Goal: Find contact information

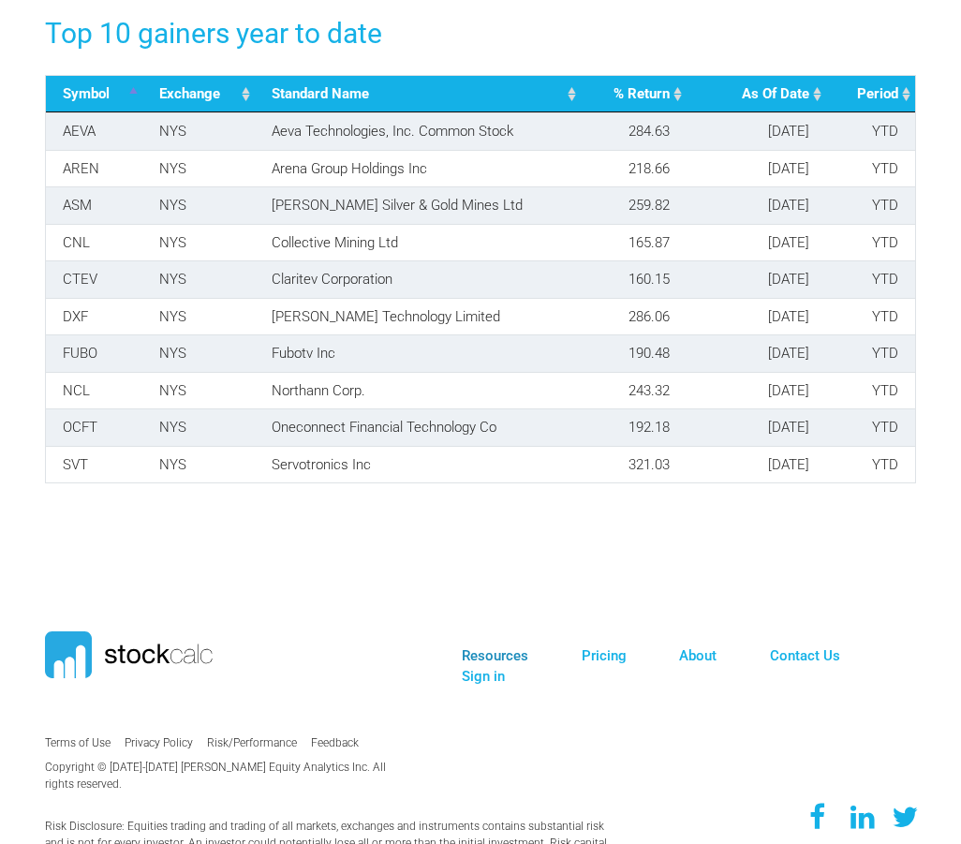
scroll to position [3432, 0]
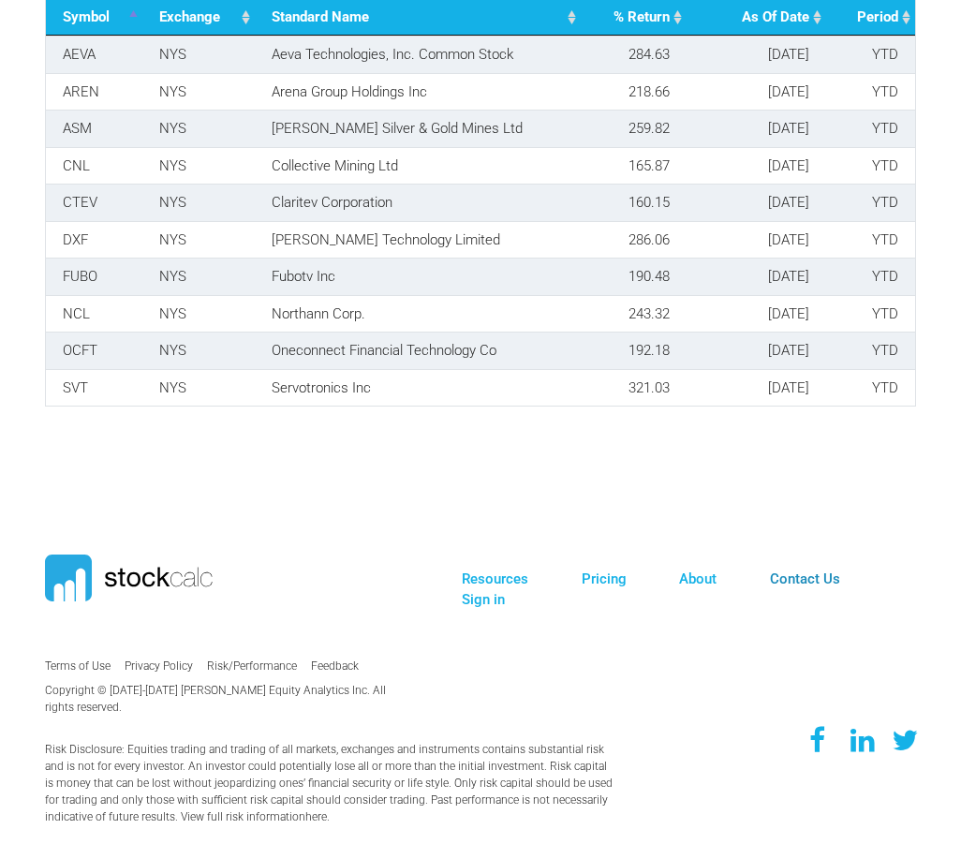
click at [778, 581] on link "Contact Us" at bounding box center [805, 578] width 70 height 17
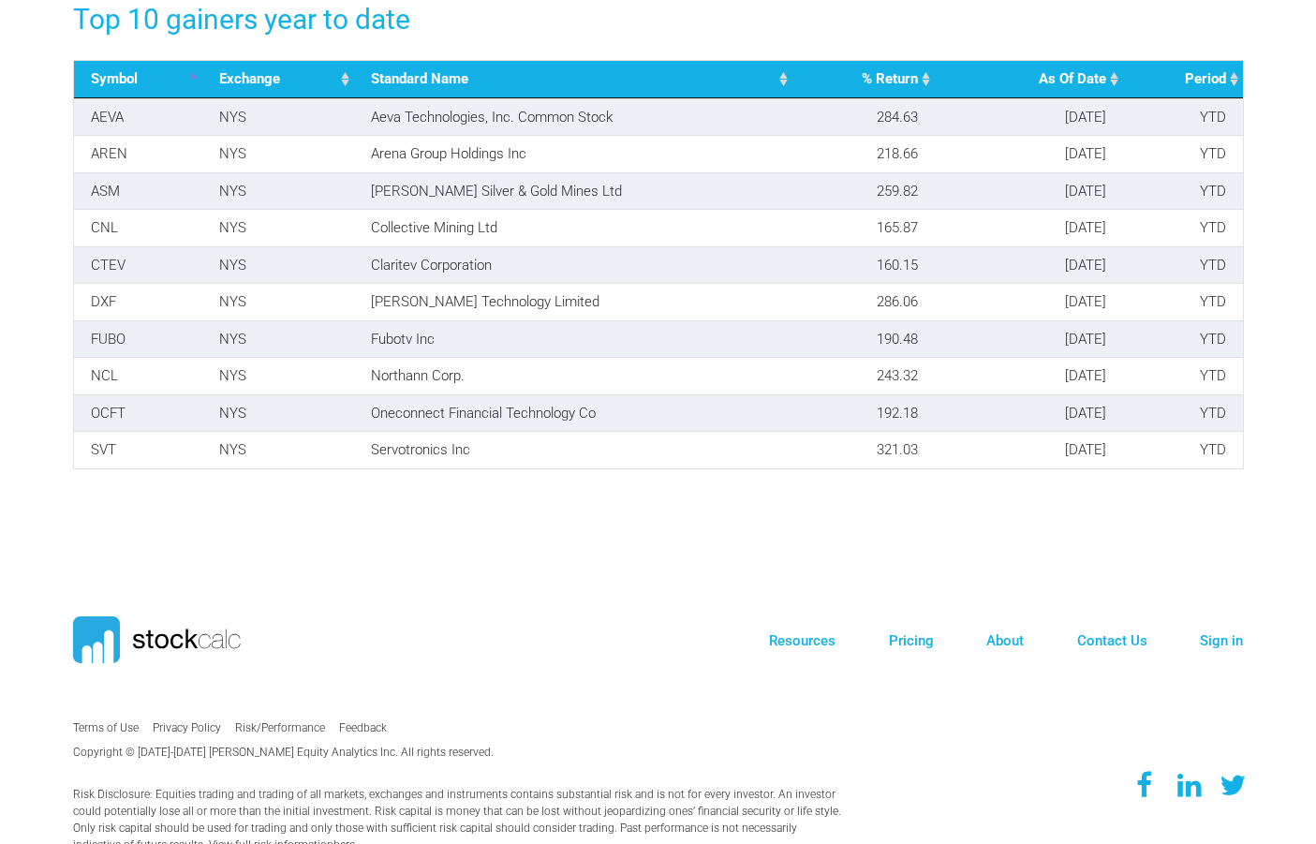
scroll to position [3301, 0]
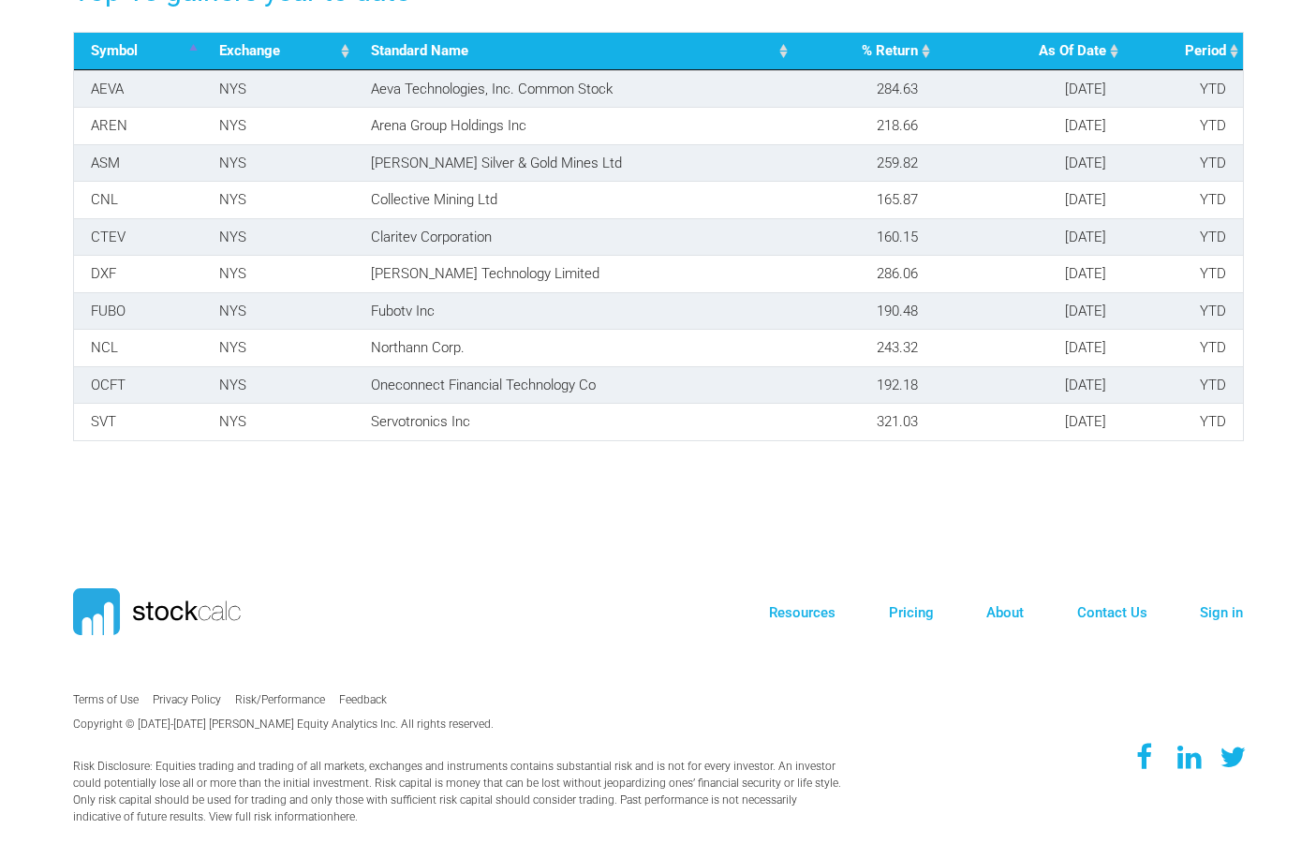
click at [1005, 620] on li "About" at bounding box center [1004, 613] width 37 height 22
click at [1008, 615] on link "About" at bounding box center [1004, 612] width 37 height 17
